Goal: Information Seeking & Learning: Learn about a topic

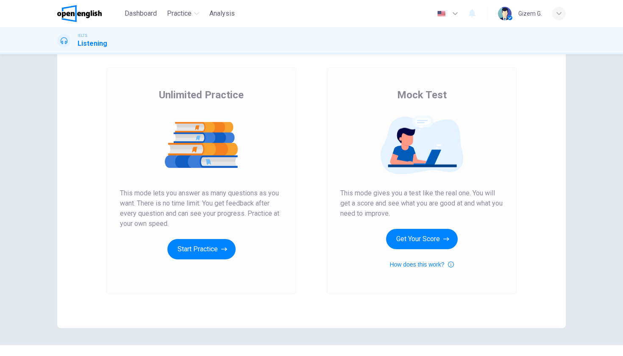
scroll to position [40, 0]
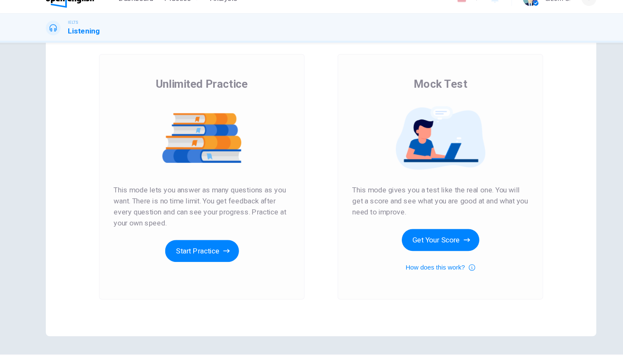
drag, startPoint x: 126, startPoint y: 175, endPoint x: 154, endPoint y: 188, distance: 30.5
click at [154, 188] on span "This mode lets you answer as many questions as you want. There is no time limit…" at bounding box center [201, 205] width 163 height 41
drag, startPoint x: 160, startPoint y: 188, endPoint x: 149, endPoint y: 173, distance: 18.1
click at [149, 185] on span "This mode lets you answer as many questions as you want. There is no time limit…" at bounding box center [201, 205] width 163 height 41
click at [185, 236] on button "Start Practice" at bounding box center [201, 246] width 68 height 20
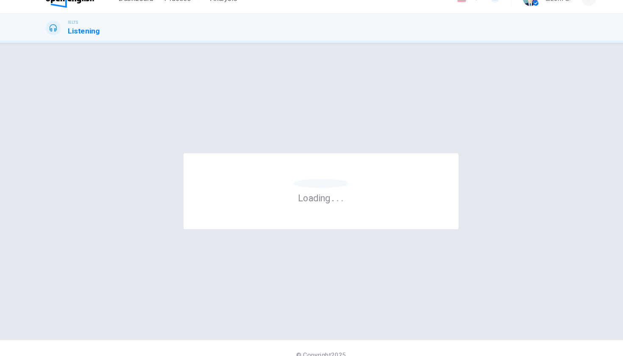
scroll to position [0, 0]
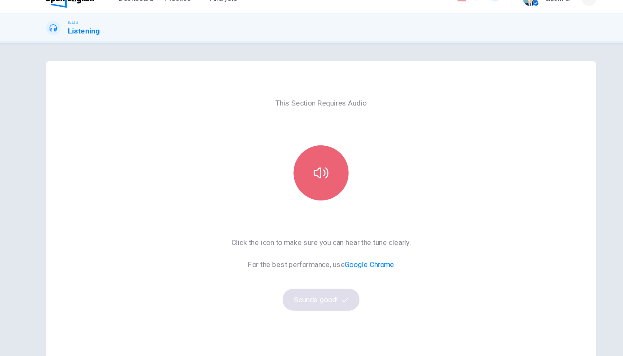
click at [292, 174] on button "button" at bounding box center [311, 174] width 51 height 51
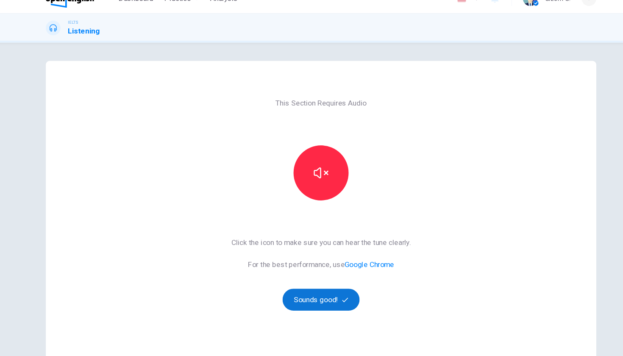
click at [292, 281] on button "Sounds good!" at bounding box center [311, 291] width 71 height 20
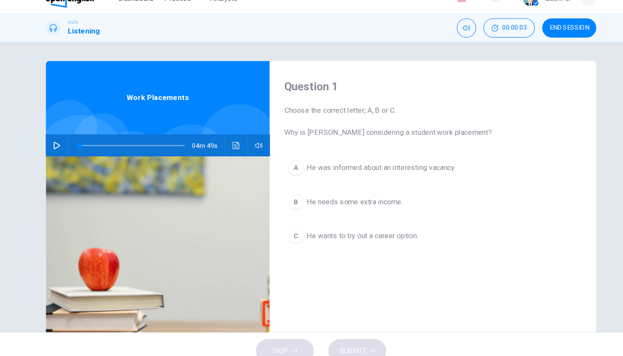
drag, startPoint x: 335, startPoint y: 122, endPoint x: 399, endPoint y: 125, distance: 64.0
click at [399, 125] on span "Choose the correct letter; A, B or C. Why is Matthew considering a student work…" at bounding box center [414, 127] width 274 height 30
drag, startPoint x: 399, startPoint y: 125, endPoint x: 322, endPoint y: 119, distance: 77.2
click at [322, 119] on span "Choose the correct letter; A, B or C. Why is Matthew considering a student work…" at bounding box center [414, 127] width 274 height 30
click at [64, 146] on icon "button" at bounding box center [67, 149] width 7 height 7
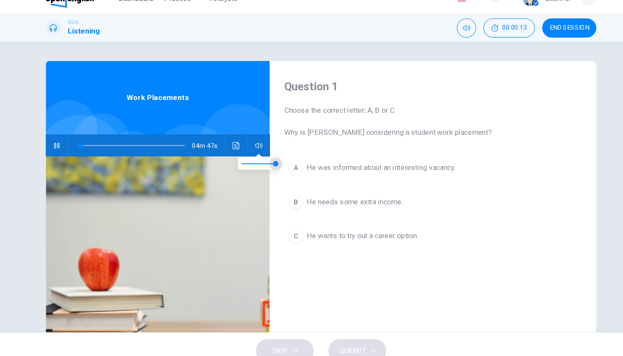
type input "*"
type input "***"
type input "*"
type input "***"
type input "*"
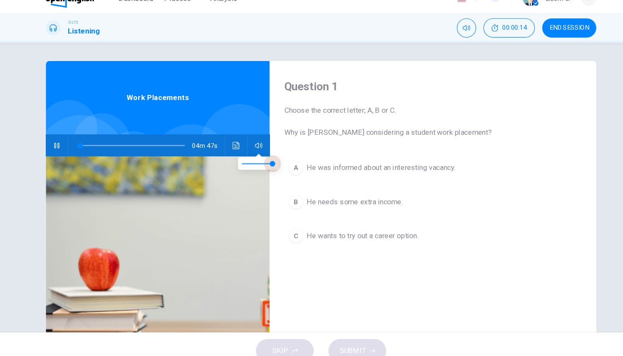
type input "***"
type input "*"
type input "***"
type input "*"
type input "***"
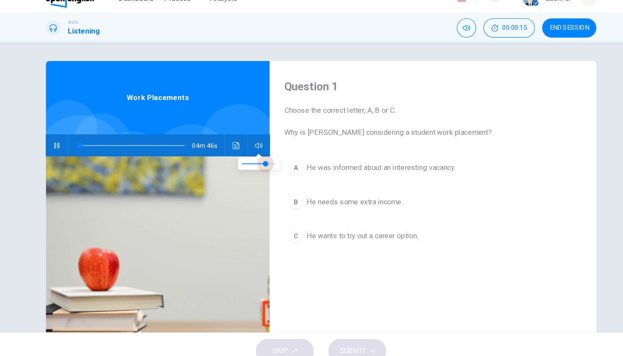
type input "*"
type input "***"
type input "*"
type input "***"
click at [264, 163] on span at bounding box center [266, 165] width 5 height 5
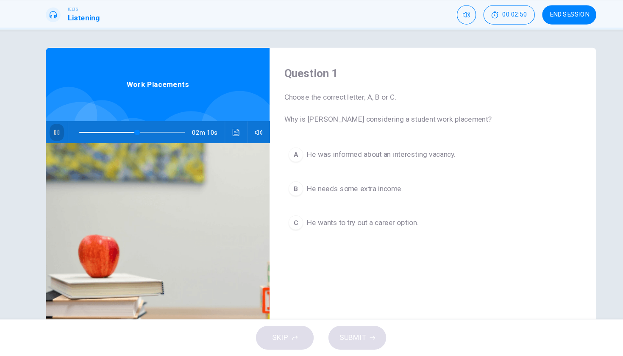
click at [64, 146] on icon "button" at bounding box center [67, 149] width 7 height 7
click at [298, 227] on span "He wants to try out a career option." at bounding box center [349, 232] width 103 height 10
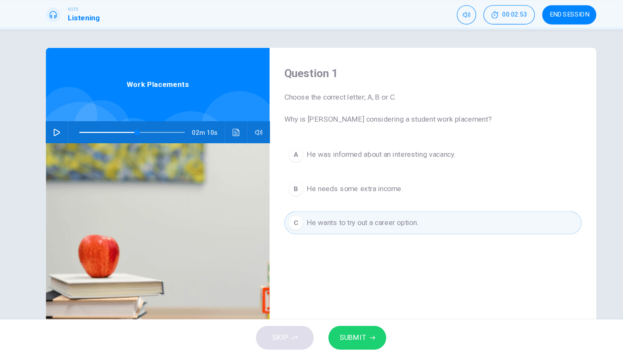
click at [310, 159] on button "A He was informed about an interesting vacancy." at bounding box center [414, 169] width 274 height 21
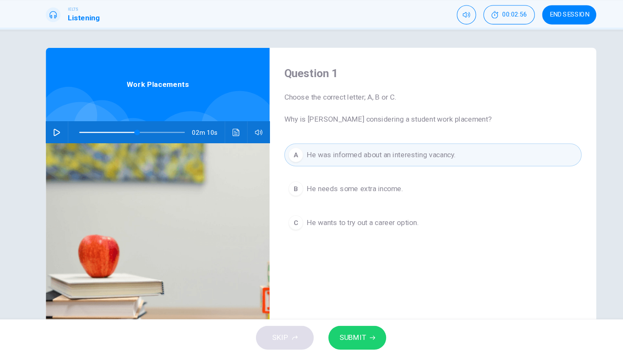
click at [334, 333] on span "SUBMIT" at bounding box center [340, 339] width 25 height 12
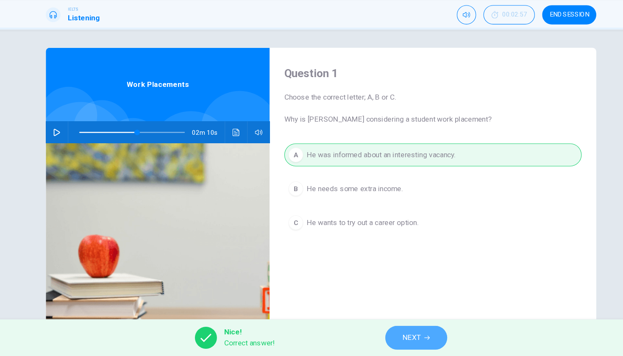
click at [387, 333] on span "NEXT" at bounding box center [395, 339] width 17 height 12
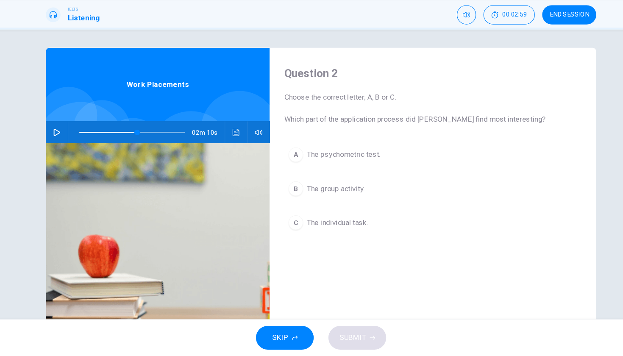
drag, startPoint x: 291, startPoint y: 112, endPoint x: 362, endPoint y: 109, distance: 70.8
click at [362, 112] on span "Choose the correct letter; A, B or C. Which part of the application process did…" at bounding box center [414, 127] width 274 height 30
type input "**"
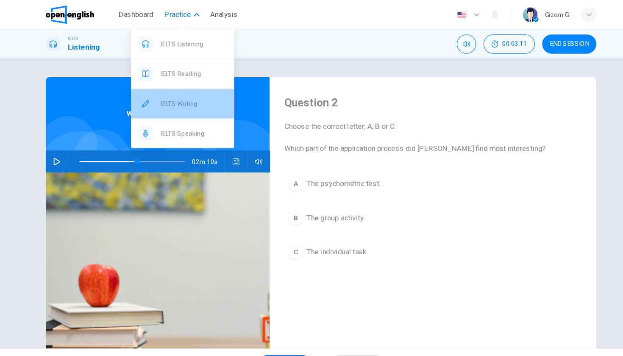
click at [174, 100] on span "IELTS Writing" at bounding box center [193, 96] width 61 height 10
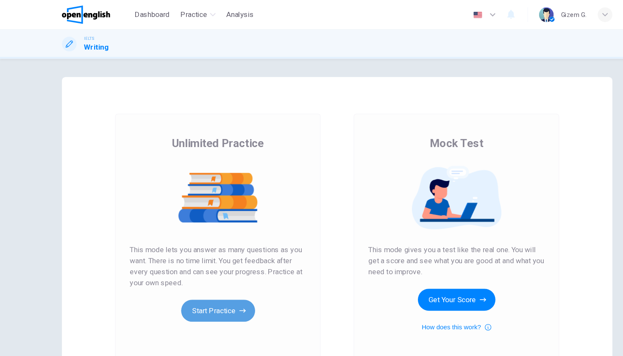
click at [221, 285] on icon "button" at bounding box center [224, 286] width 6 height 8
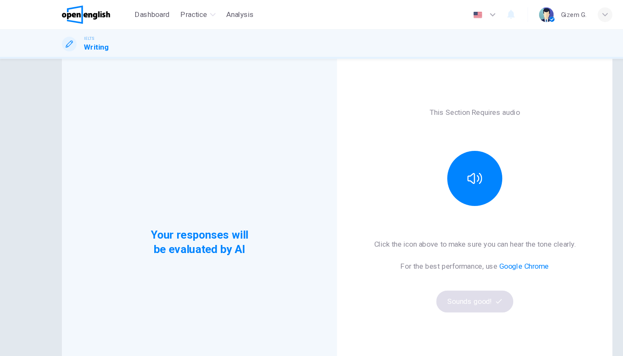
scroll to position [28, 0]
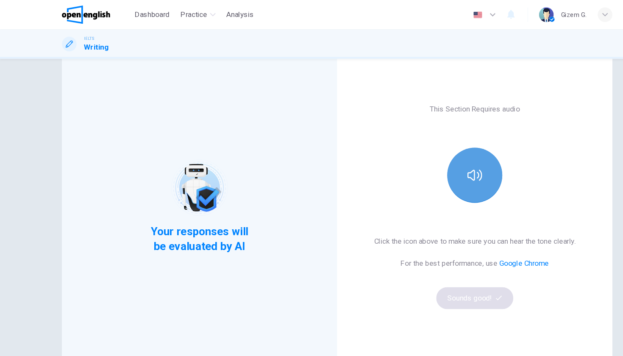
click at [448, 166] on button "button" at bounding box center [438, 161] width 51 height 51
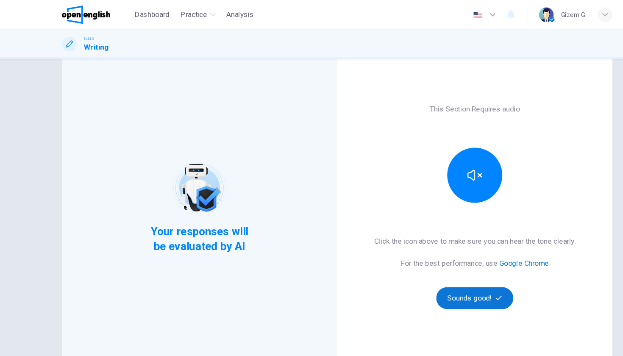
click at [456, 277] on button "Sounds good!" at bounding box center [438, 275] width 71 height 20
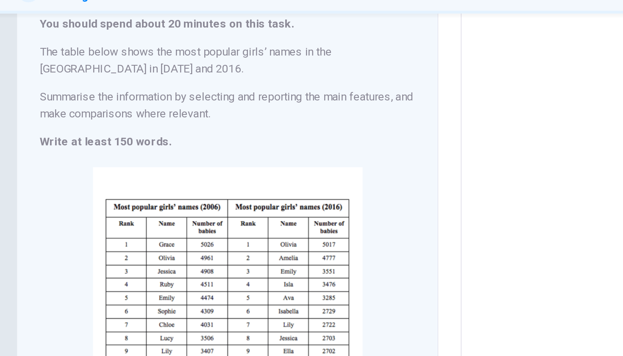
scroll to position [57, 0]
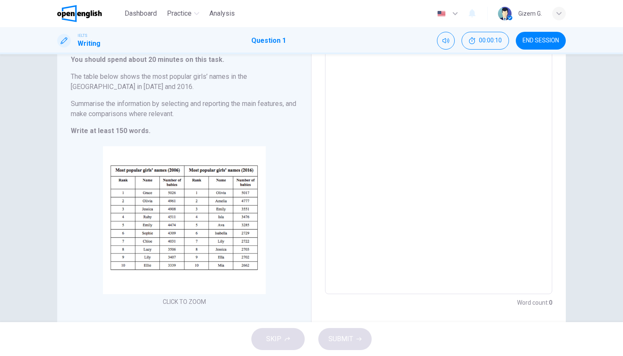
drag, startPoint x: 194, startPoint y: 117, endPoint x: 142, endPoint y: 91, distance: 57.6
click at [142, 91] on div "You should spend about 20 minutes on this task. The table below shows the most …" at bounding box center [184, 95] width 227 height 81
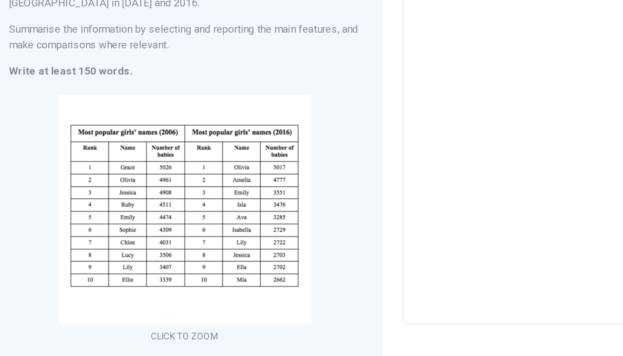
scroll to position [77, 0]
click at [331, 94] on textarea at bounding box center [438, 149] width 215 height 236
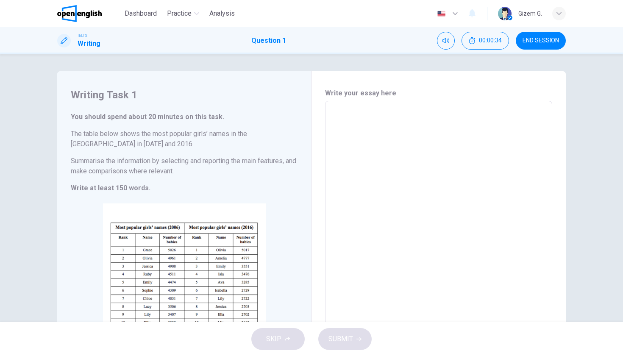
scroll to position [0, 0]
click at [142, 17] on span "Dashboard" at bounding box center [141, 13] width 32 height 10
